Goal: Transaction & Acquisition: Subscribe to service/newsletter

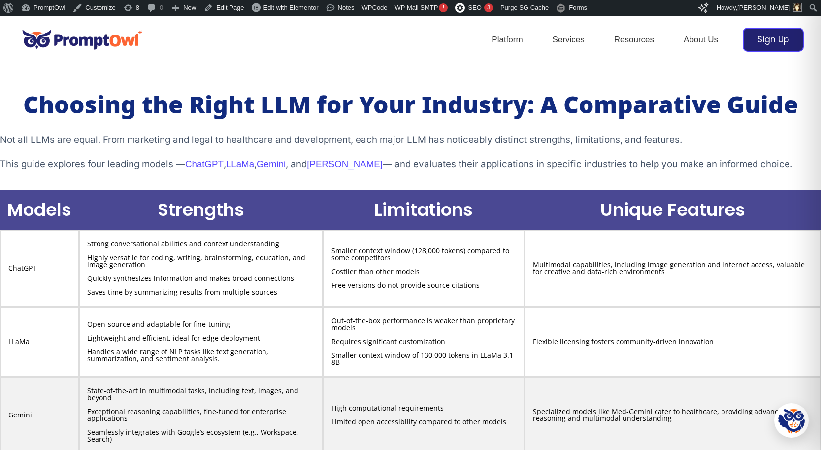
click at [163, 109] on h3 "Choosing the Right LLM for Your Industry: A Comparative Guide" at bounding box center [410, 107] width 821 height 31
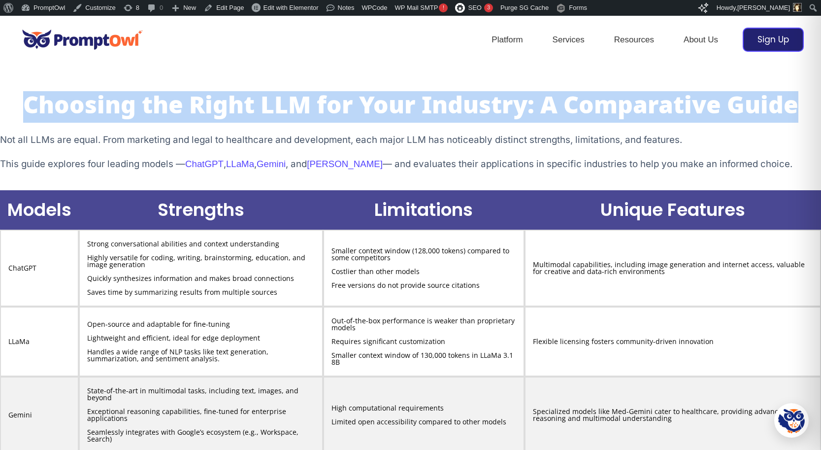
click at [163, 109] on h3 "Choosing the Right LLM for Your Industry: A Comparative Guide" at bounding box center [410, 107] width 821 height 31
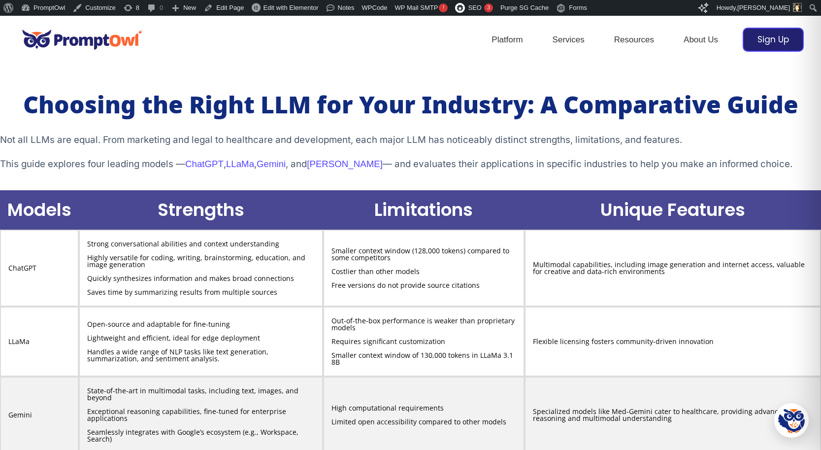
click at [312, 149] on div "Not all LLMs are equal. From marketing and legal to healthcare and development,…" at bounding box center [410, 152] width 821 height 40
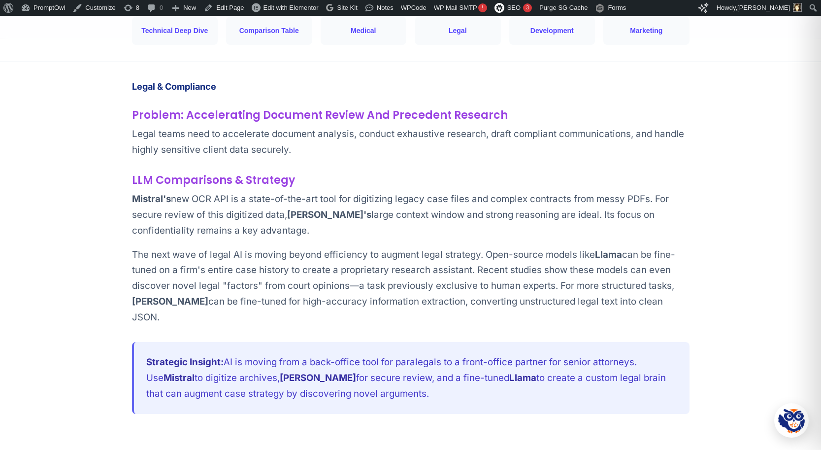
scroll to position [3453, 0]
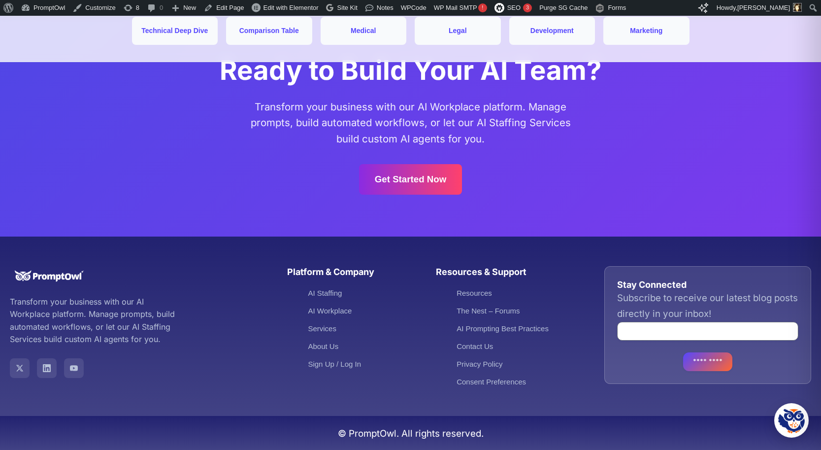
scroll to position [6841, 0]
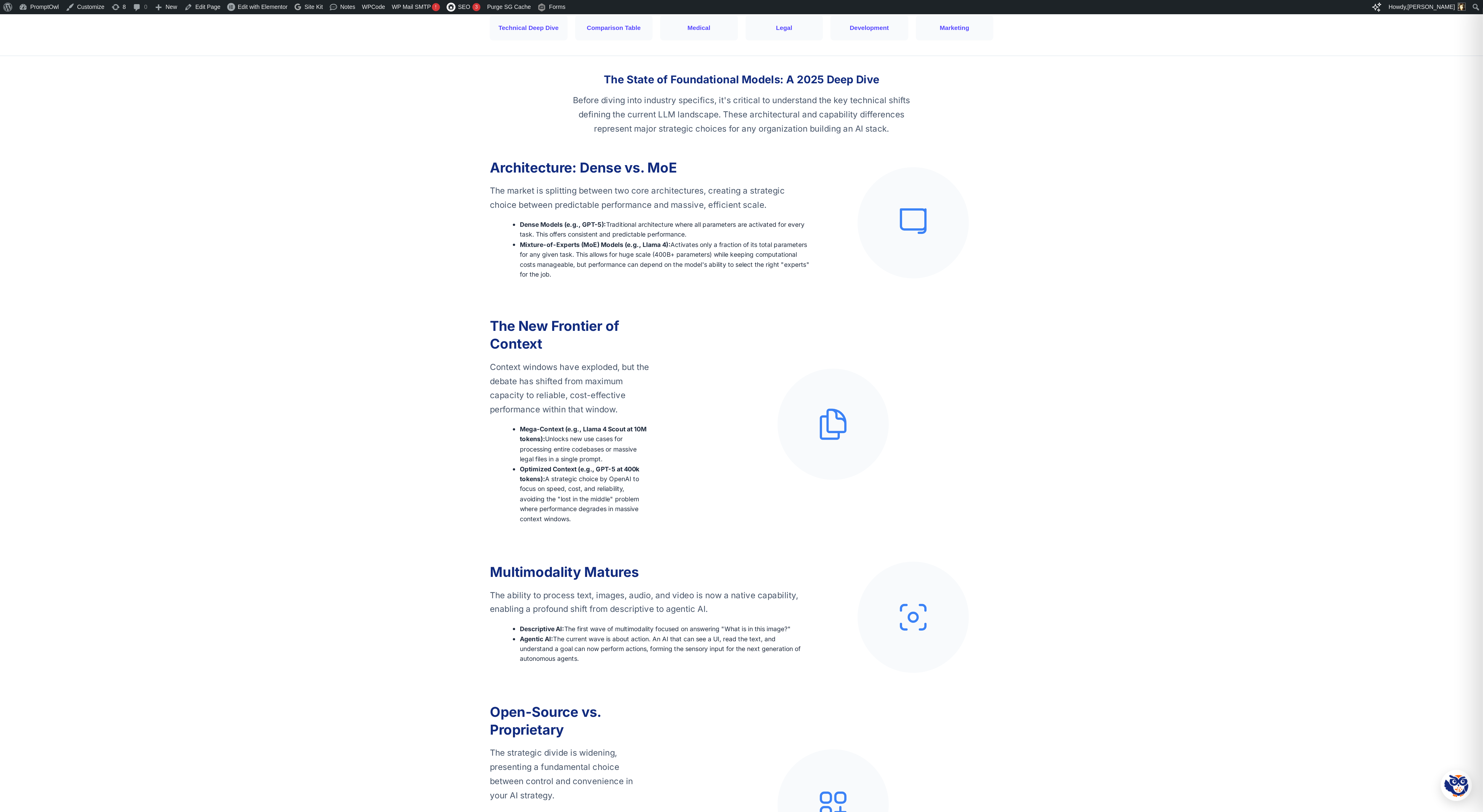
scroll to position [225, 0]
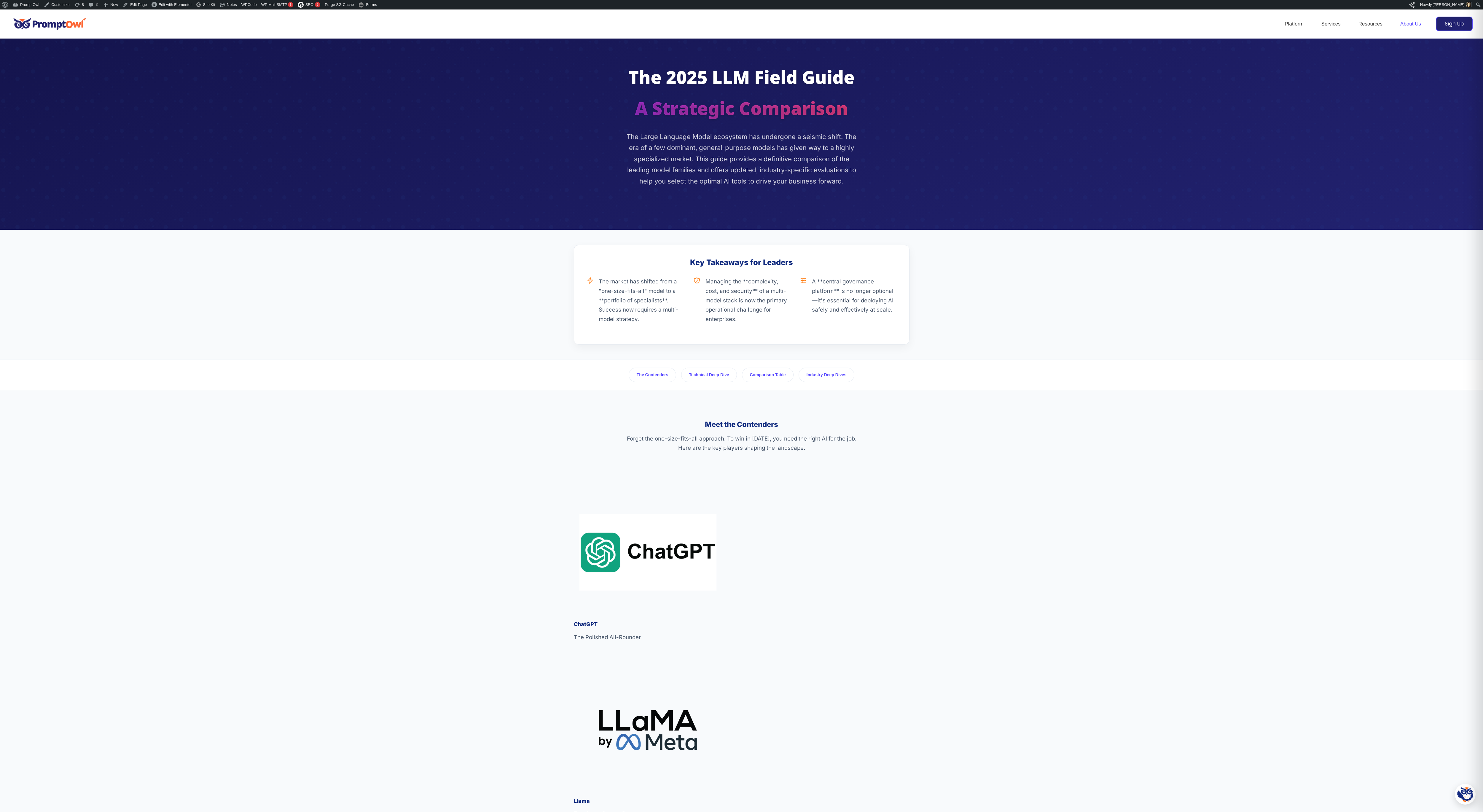
click at [1411, 24] on link "About Us" at bounding box center [1410, 24] width 39 height 20
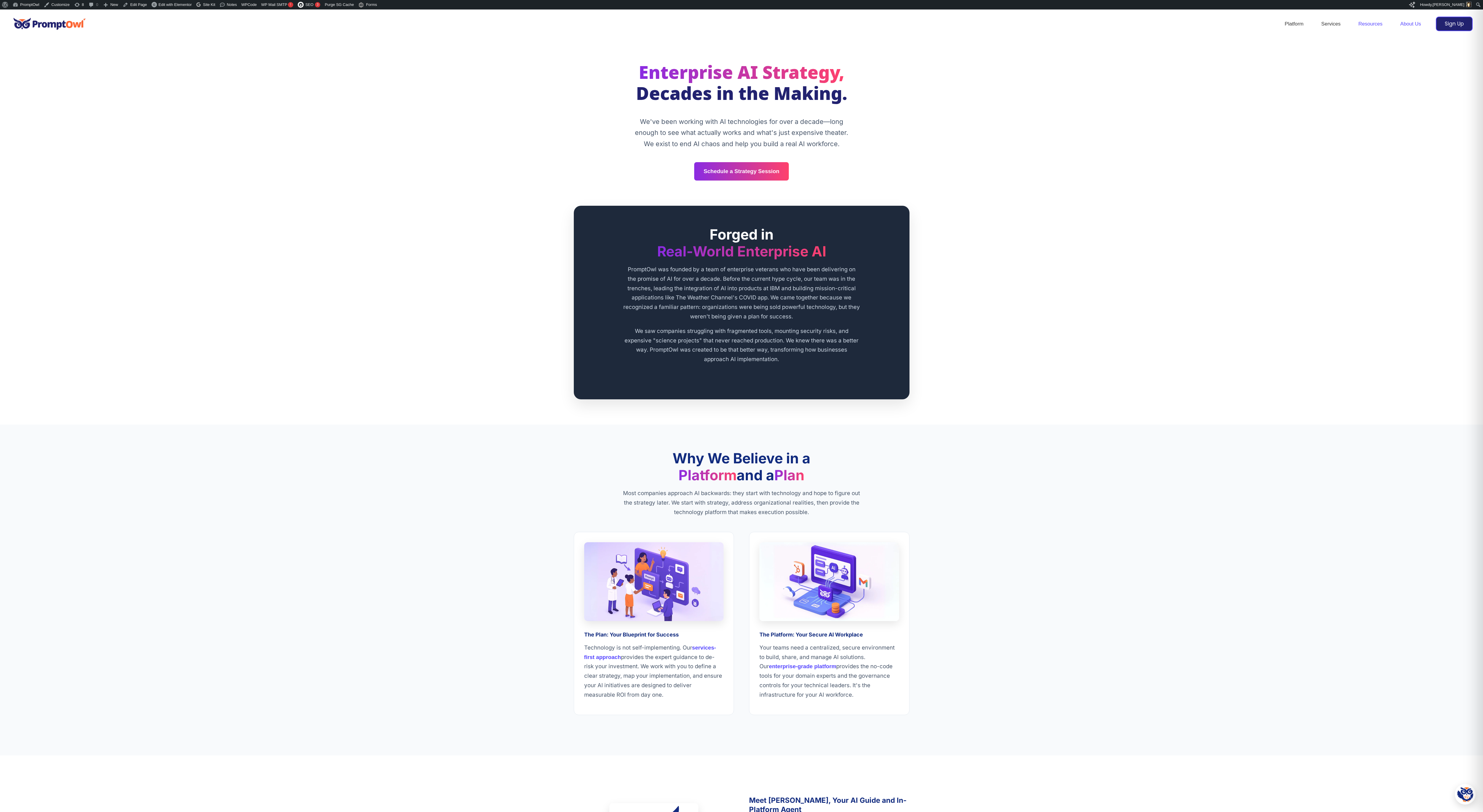
click at [1370, 20] on link "Resources" at bounding box center [1370, 24] width 42 height 20
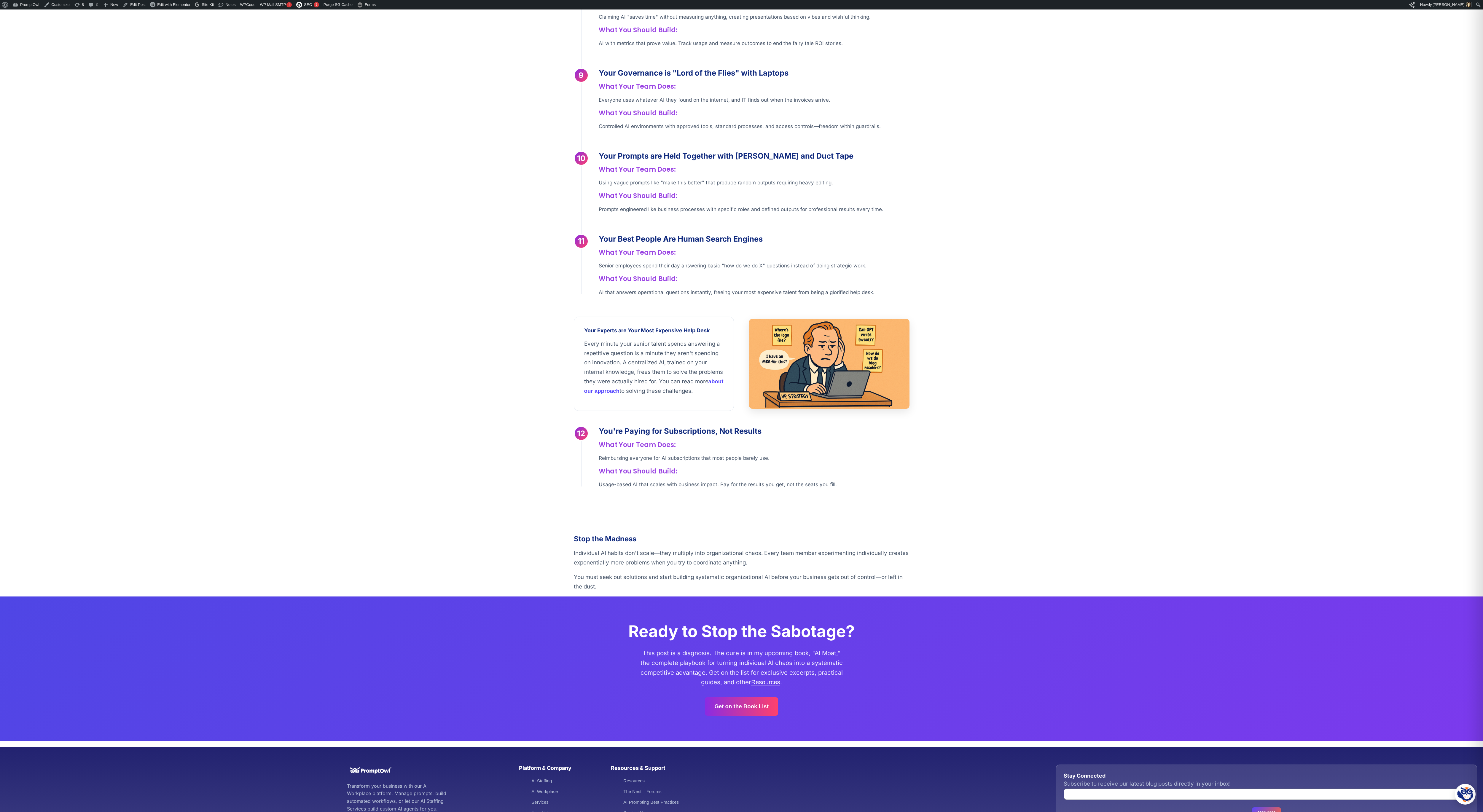
scroll to position [1459, 0]
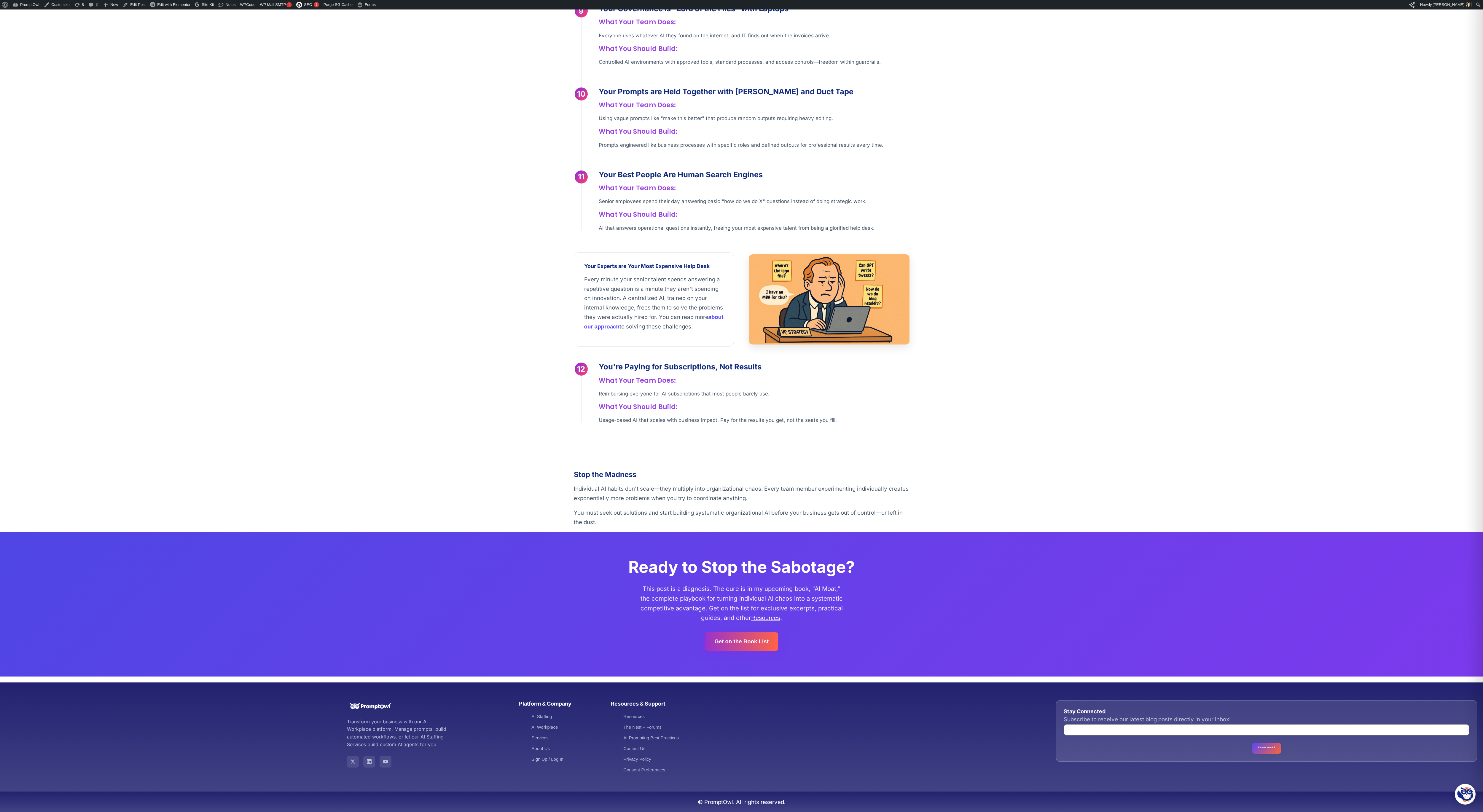
click at [751, 639] on link "Get on the Book List" at bounding box center [741, 641] width 73 height 19
